Goal: Transaction & Acquisition: Purchase product/service

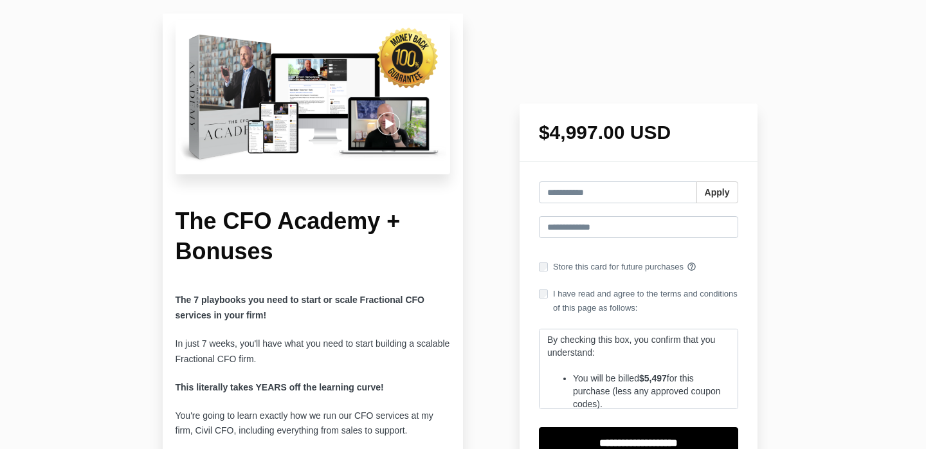
scroll to position [162, 0]
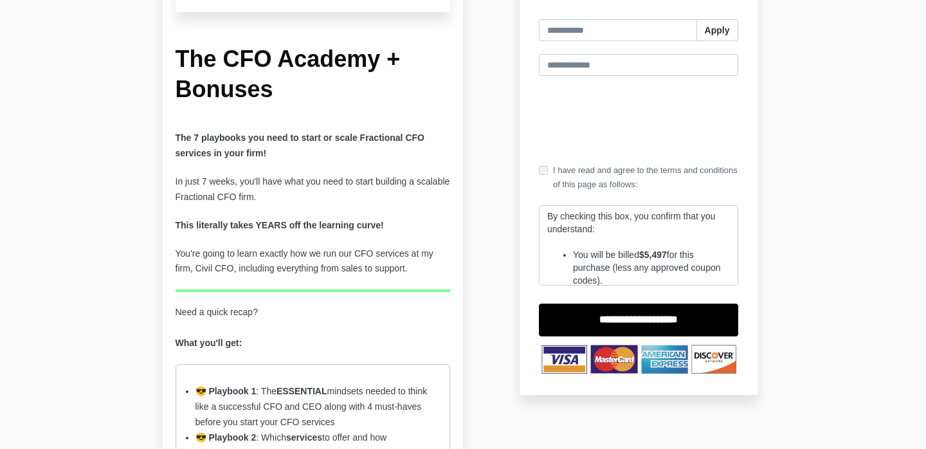
click at [550, 255] on ul "You will be billed $5,497 for this purchase (less any approved coupon codes). Y…" at bounding box center [638, 357] width 183 height 219
click at [573, 256] on p "You will be billed $5,497 for this purchase (less any approved coupon codes)." at bounding box center [651, 267] width 157 height 39
click at [606, 256] on p "You will be billed $5,497 for this purchase (less any approved coupon codes)." at bounding box center [651, 267] width 157 height 39
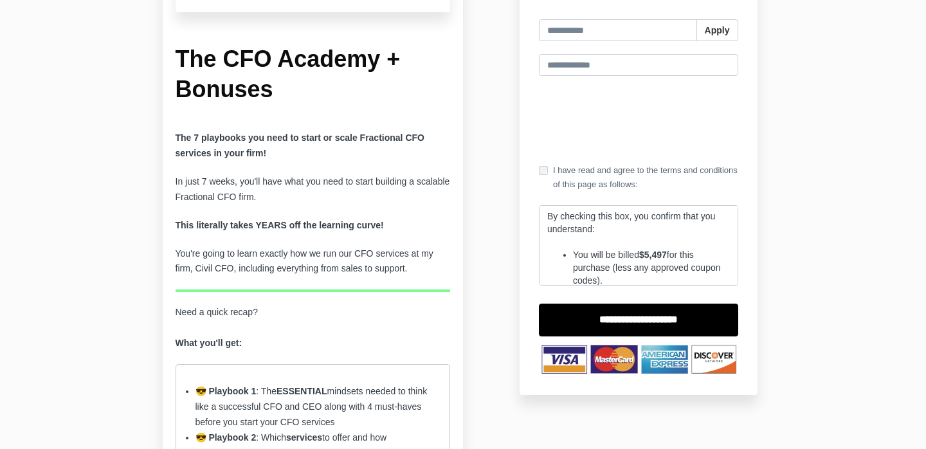
click at [628, 251] on p "You will be billed $5,497 for this purchase (less any approved coupon codes)." at bounding box center [651, 267] width 157 height 39
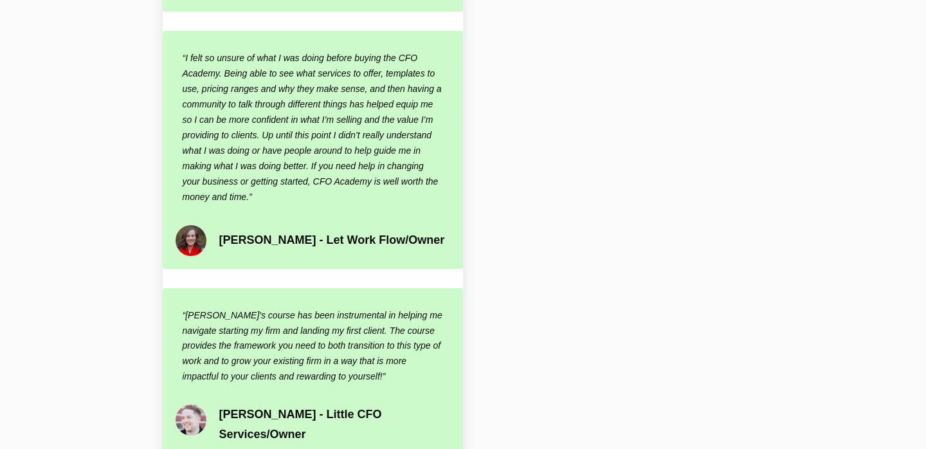
scroll to position [1862, 0]
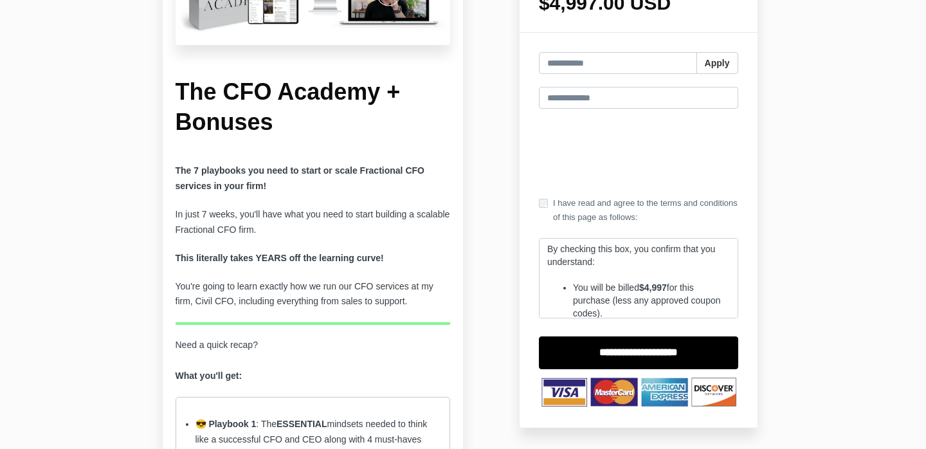
scroll to position [130, 0]
